Goal: Task Accomplishment & Management: Use online tool/utility

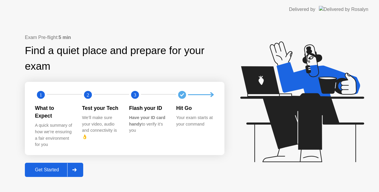
click at [52, 169] on div "Get Started" at bounding box center [47, 169] width 41 height 5
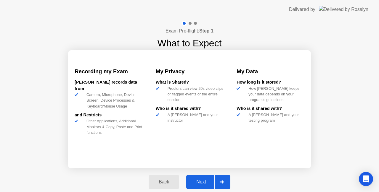
click at [202, 181] on div "Next" at bounding box center [201, 182] width 26 height 5
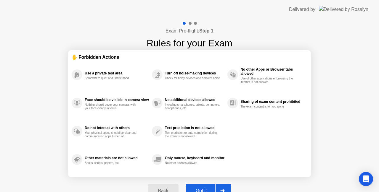
click at [199, 189] on div "Got it" at bounding box center [201, 190] width 28 height 5
select select "Available cameras"
select select "Available speakers"
select select "Available microphones"
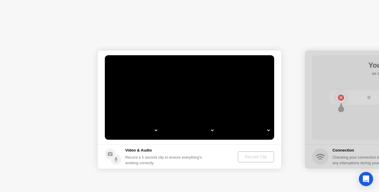
select select "**********"
select select "*******"
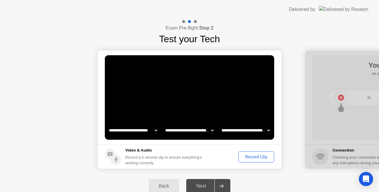
click at [260, 157] on div "Record Clip" at bounding box center [256, 157] width 32 height 5
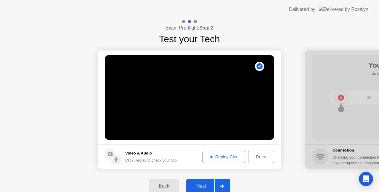
click at [206, 186] on div "Next" at bounding box center [201, 186] width 26 height 5
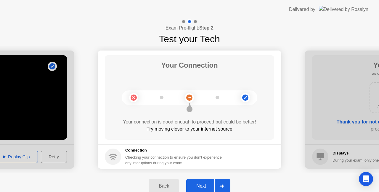
click at [205, 189] on div "Next" at bounding box center [201, 186] width 26 height 5
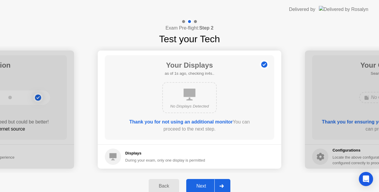
click at [205, 189] on div "Next" at bounding box center [201, 186] width 26 height 5
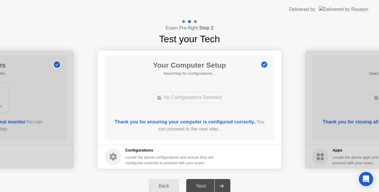
click at [205, 189] on div "Next" at bounding box center [201, 186] width 26 height 5
click at [199, 186] on div "Next" at bounding box center [201, 186] width 26 height 5
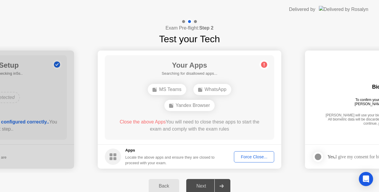
click at [138, 124] on span "Close the above Apps" at bounding box center [142, 121] width 46 height 5
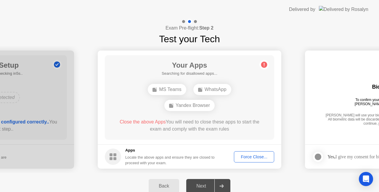
click at [267, 63] on icon at bounding box center [263, 64] width 9 height 9
drag, startPoint x: 302, startPoint y: 103, endPoint x: 279, endPoint y: 128, distance: 34.1
click at [279, 128] on main "Your Apps 3 Apps as of 3s ago, checking in2s.. MS Teams WhatsApp Yandex Browser…" at bounding box center [189, 98] width 183 height 94
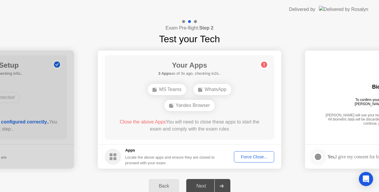
click at [279, 128] on main "Your Apps 3 Apps as of 3s ago, checking in2s.. MS Teams WhatsApp Yandex Browser…" at bounding box center [189, 98] width 183 height 94
drag, startPoint x: 279, startPoint y: 128, endPoint x: 377, endPoint y: 141, distance: 99.0
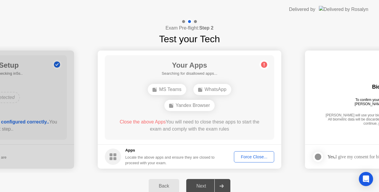
click at [252, 96] on div "MS Teams WhatsApp Yandex Browser" at bounding box center [189, 98] width 135 height 32
click at [251, 97] on div "MS Teams WhatsApp Yandex Browser" at bounding box center [189, 98] width 135 height 32
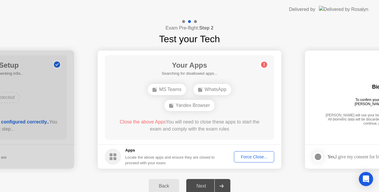
click at [251, 97] on div "MS Teams WhatsApp Yandex Browser" at bounding box center [189, 98] width 135 height 32
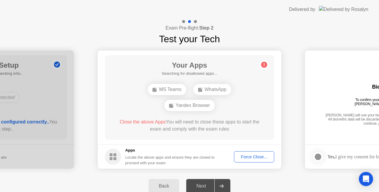
click at [159, 123] on span "Close the above Apps" at bounding box center [142, 121] width 46 height 5
click at [265, 64] on circle at bounding box center [264, 65] width 6 height 6
click at [200, 186] on div "Next" at bounding box center [201, 186] width 26 height 5
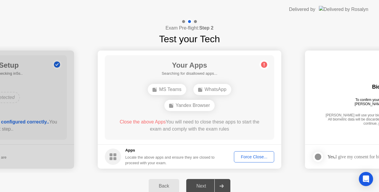
click at [198, 184] on div "Next" at bounding box center [201, 186] width 26 height 5
click at [249, 159] on div "Force Close..." at bounding box center [254, 157] width 36 height 5
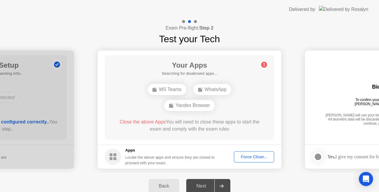
click at [254, 156] on div "Force Close..." at bounding box center [254, 157] width 36 height 5
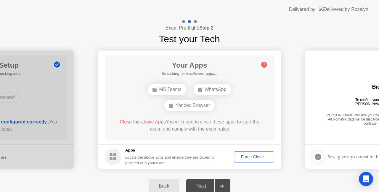
click at [198, 128] on div "Close the above Apps You will need to close these apps to start the exam and co…" at bounding box center [189, 126] width 152 height 14
click at [238, 153] on button "Force Close..." at bounding box center [254, 156] width 40 height 11
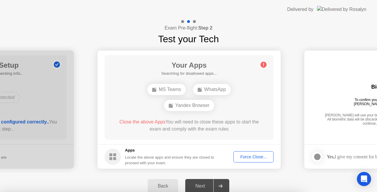
drag, startPoint x: 225, startPoint y: 111, endPoint x: 176, endPoint y: 114, distance: 48.9
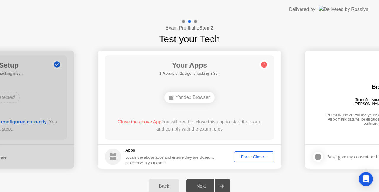
click at [199, 127] on div "Close the above App You will need to close this app to start the exam and compl…" at bounding box center [189, 126] width 152 height 14
click at [246, 156] on div "Force Close..." at bounding box center [254, 157] width 36 height 5
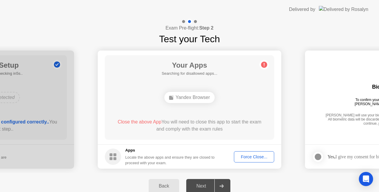
click at [219, 135] on div "Close the above App You will need to close this app to start the exam and compl…" at bounding box center [189, 127] width 152 height 17
click at [204, 184] on div "Next" at bounding box center [201, 186] width 26 height 5
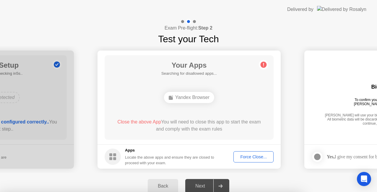
click at [279, 192] on div at bounding box center [188, 192] width 377 height 0
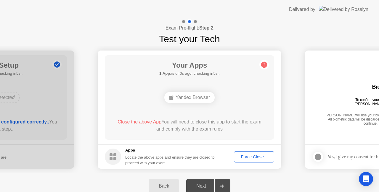
click at [244, 155] on div "Force Close..." at bounding box center [254, 157] width 36 height 5
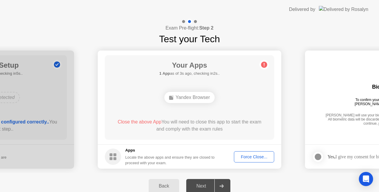
click at [198, 98] on div "Yandex Browser" at bounding box center [189, 97] width 50 height 11
click at [138, 122] on span "Close the above App" at bounding box center [139, 121] width 44 height 5
click at [241, 152] on button "Force Close..." at bounding box center [254, 156] width 40 height 11
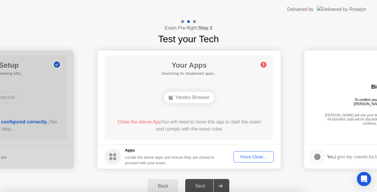
click at [242, 192] on div at bounding box center [188, 192] width 377 height 0
drag, startPoint x: 208, startPoint y: 126, endPoint x: 207, endPoint y: 130, distance: 4.0
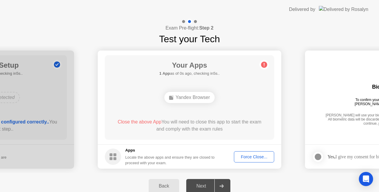
click at [246, 155] on div "Force Close..." at bounding box center [254, 157] width 36 height 5
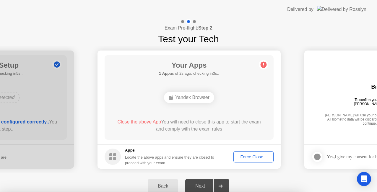
click at [279, 192] on div at bounding box center [188, 192] width 377 height 0
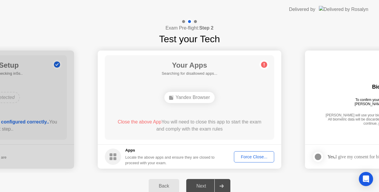
click at [219, 131] on div "Close the above App You will need to close this app to start the exam and compl…" at bounding box center [189, 126] width 152 height 14
click at [244, 152] on button "Force Close..." at bounding box center [254, 156] width 40 height 11
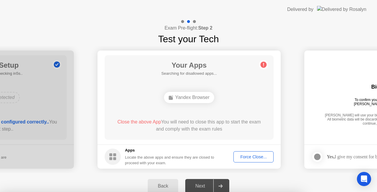
click at [244, 192] on div at bounding box center [188, 192] width 377 height 0
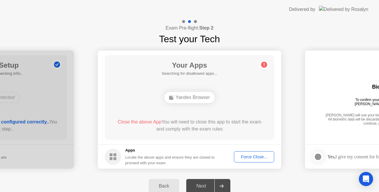
click at [246, 159] on div "Force Close..." at bounding box center [254, 157] width 36 height 5
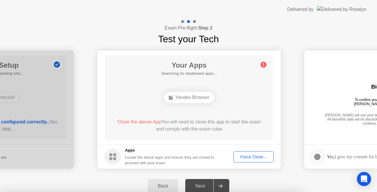
click at [247, 192] on div at bounding box center [188, 192] width 377 height 0
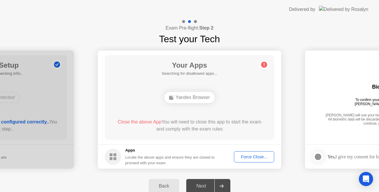
click at [249, 85] on div "Your Apps Searching for disallowed apps... Yandex Browser Close the above App Y…" at bounding box center [189, 97] width 169 height 85
click at [196, 185] on div "Next" at bounding box center [201, 186] width 26 height 5
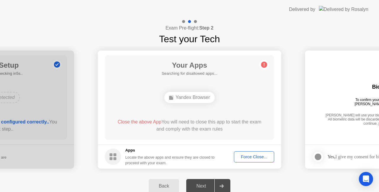
click at [196, 185] on div "Next" at bounding box center [201, 186] width 26 height 5
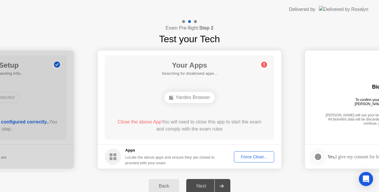
click at [284, 180] on div "Back Next" at bounding box center [189, 186] width 379 height 26
click at [201, 186] on div "Next" at bounding box center [201, 186] width 26 height 5
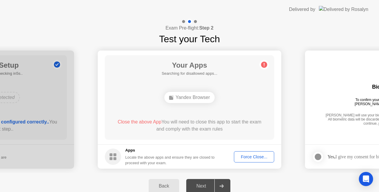
click at [221, 185] on icon at bounding box center [221, 187] width 4 height 4
click at [254, 158] on div "Force Close..." at bounding box center [254, 157] width 36 height 5
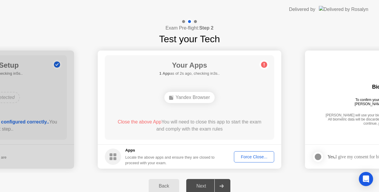
click at [198, 128] on div "Close the above App You will need to close this app to start the exam and compl…" at bounding box center [189, 126] width 152 height 14
click at [190, 99] on div "Yandex Browser" at bounding box center [189, 97] width 50 height 11
click at [191, 98] on div "Yandex Browser" at bounding box center [189, 97] width 50 height 11
click at [190, 100] on div "Yandex Browser" at bounding box center [189, 97] width 50 height 11
click at [201, 185] on div "Next" at bounding box center [201, 186] width 26 height 5
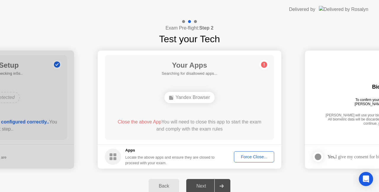
click at [201, 185] on div "Next" at bounding box center [201, 186] width 26 height 5
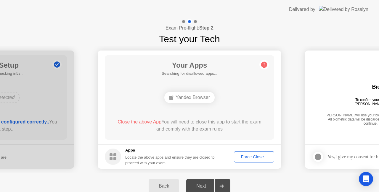
click at [201, 185] on div "Next" at bounding box center [201, 186] width 26 height 5
click at [200, 187] on div "Next" at bounding box center [201, 186] width 26 height 5
click at [201, 186] on div "Next" at bounding box center [201, 186] width 26 height 5
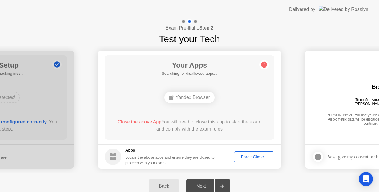
click at [201, 186] on div "Next" at bounding box center [201, 186] width 26 height 5
click at [201, 185] on div "Next" at bounding box center [201, 186] width 26 height 5
click at [202, 184] on div "Next" at bounding box center [201, 186] width 26 height 5
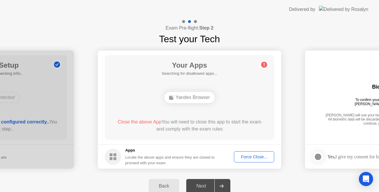
click at [202, 184] on div "Next" at bounding box center [201, 186] width 26 height 5
click at [215, 184] on div at bounding box center [221, 187] width 14 height 14
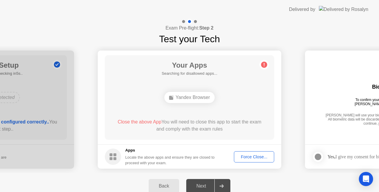
click at [215, 184] on div at bounding box center [221, 187] width 14 height 14
click at [216, 184] on div at bounding box center [221, 187] width 14 height 14
click at [217, 184] on div at bounding box center [221, 187] width 14 height 14
click at [198, 185] on div "Next" at bounding box center [201, 186] width 26 height 5
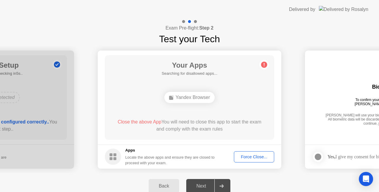
click at [199, 185] on div "Next" at bounding box center [201, 186] width 26 height 5
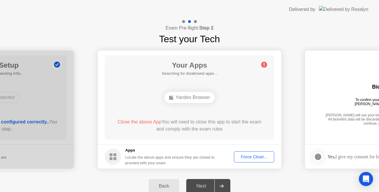
click at [199, 185] on div "Next" at bounding box center [201, 186] width 26 height 5
click at [211, 185] on div "Next" at bounding box center [201, 186] width 26 height 5
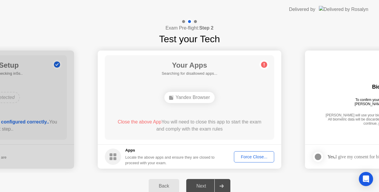
click at [211, 185] on div "Next" at bounding box center [201, 186] width 26 height 5
click at [245, 174] on div "Back Next" at bounding box center [189, 186] width 379 height 26
click at [224, 185] on div at bounding box center [221, 187] width 14 height 14
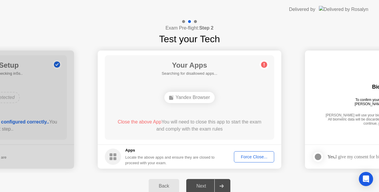
click at [224, 185] on div at bounding box center [221, 187] width 14 height 14
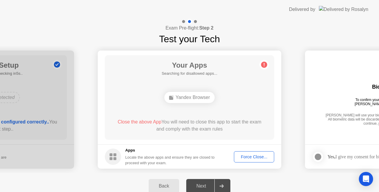
click at [224, 185] on div at bounding box center [221, 187] width 14 height 14
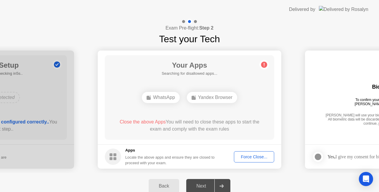
drag, startPoint x: 376, startPoint y: 130, endPoint x: 358, endPoint y: 158, distance: 33.8
click at [208, 188] on div "Next" at bounding box center [201, 186] width 26 height 5
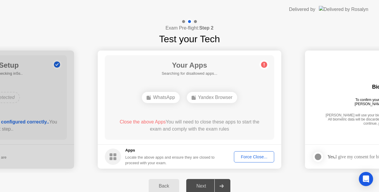
click at [208, 187] on div "Next" at bounding box center [201, 186] width 26 height 5
click at [210, 185] on div "Next" at bounding box center [201, 186] width 26 height 5
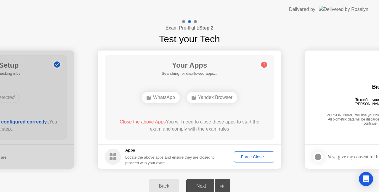
click at [211, 184] on div "Next" at bounding box center [201, 186] width 26 height 5
click at [213, 167] on div "**********" at bounding box center [189, 109] width 379 height 180
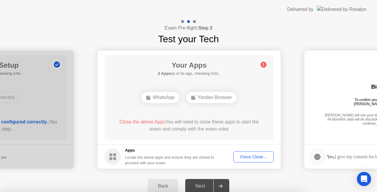
drag, startPoint x: 237, startPoint y: 174, endPoint x: 244, endPoint y: 130, distance: 44.5
